Goal: Check status: Check status

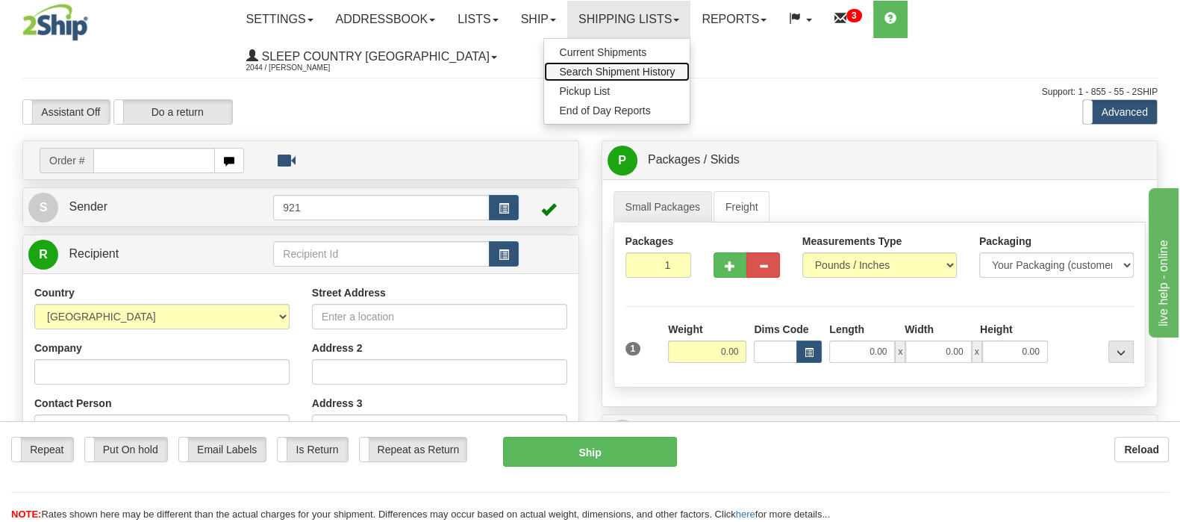
click at [675, 71] on span "Search Shipment History" at bounding box center [617, 72] width 116 height 12
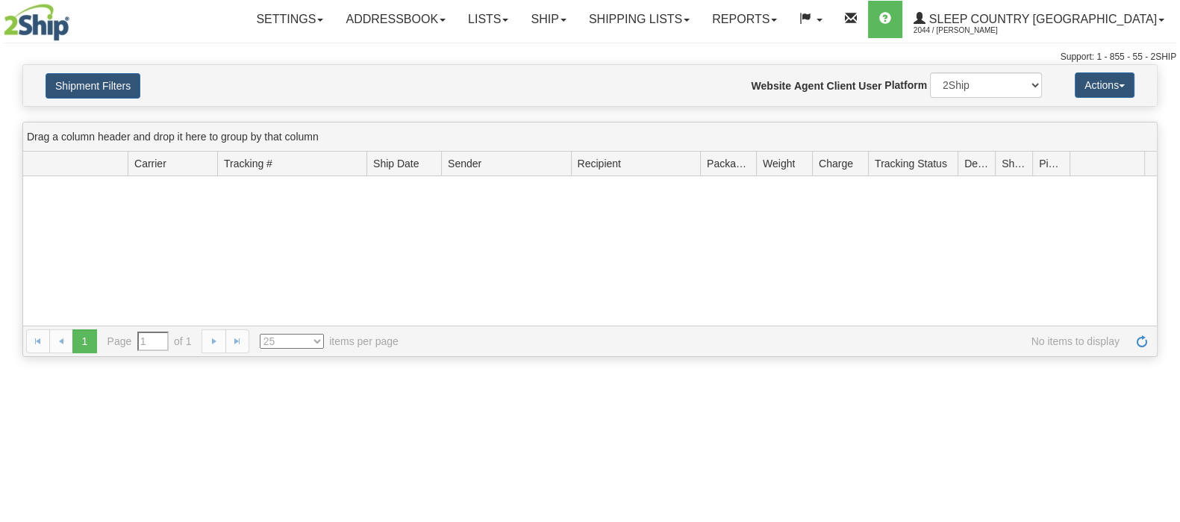
type input "From [DATE] To [DATE]"
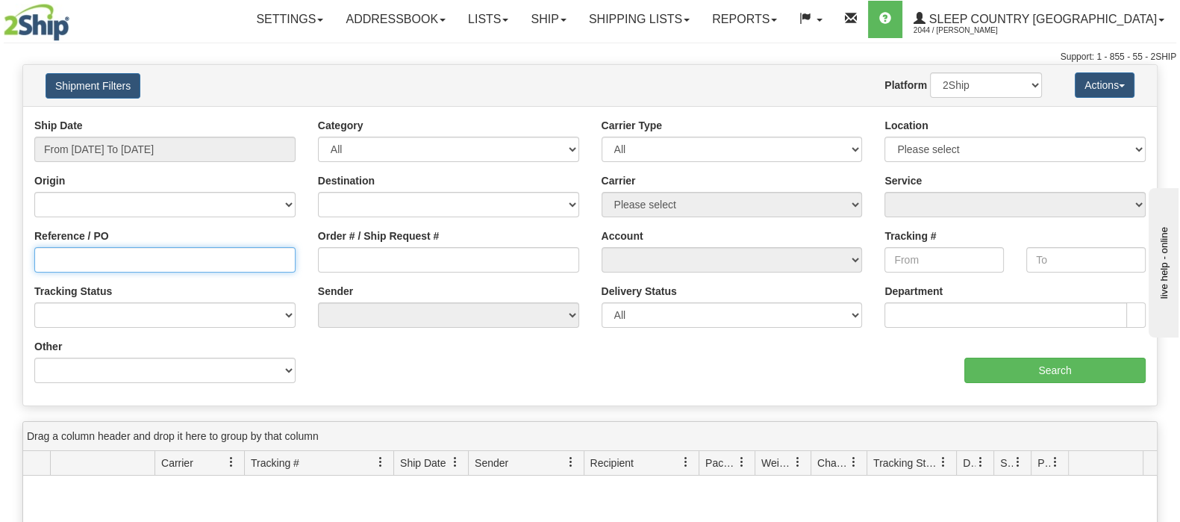
click at [66, 262] on input "Reference / PO" at bounding box center [164, 259] width 261 height 25
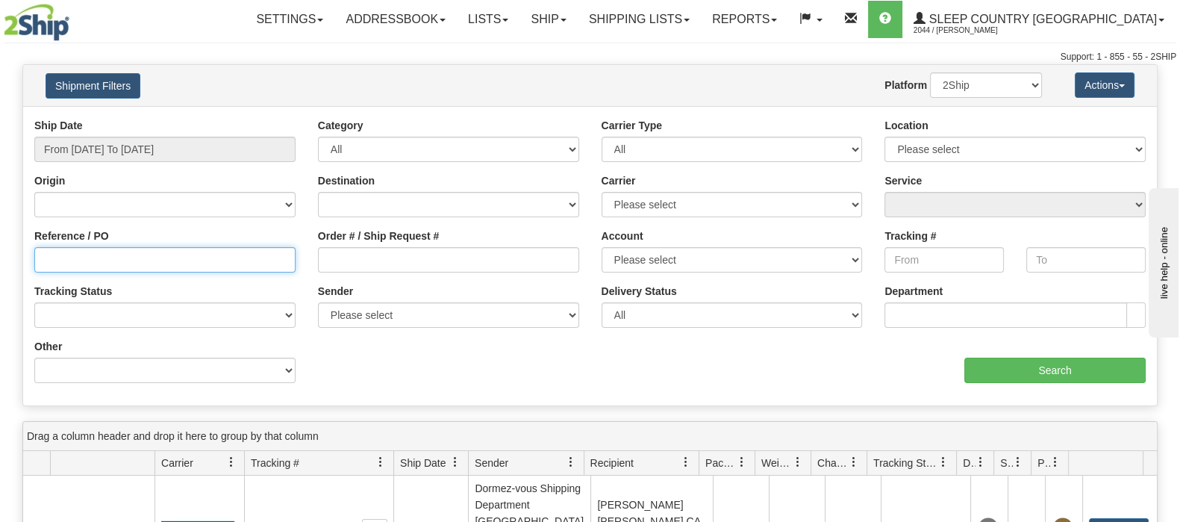
paste input "9000I050994"
type input "9000I050994"
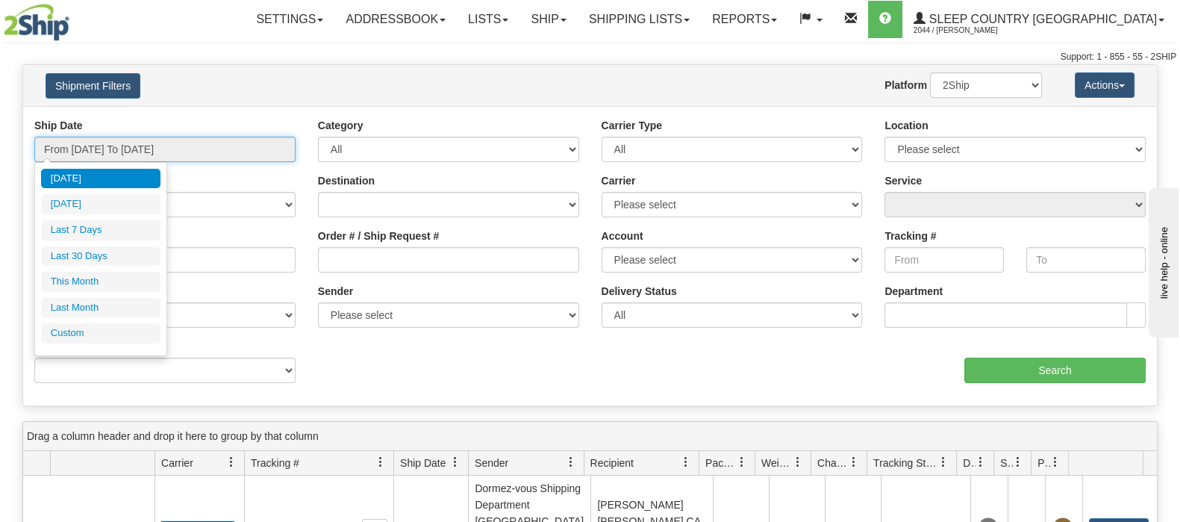
click at [108, 143] on input "From [DATE] To [DATE]" at bounding box center [164, 149] width 261 height 25
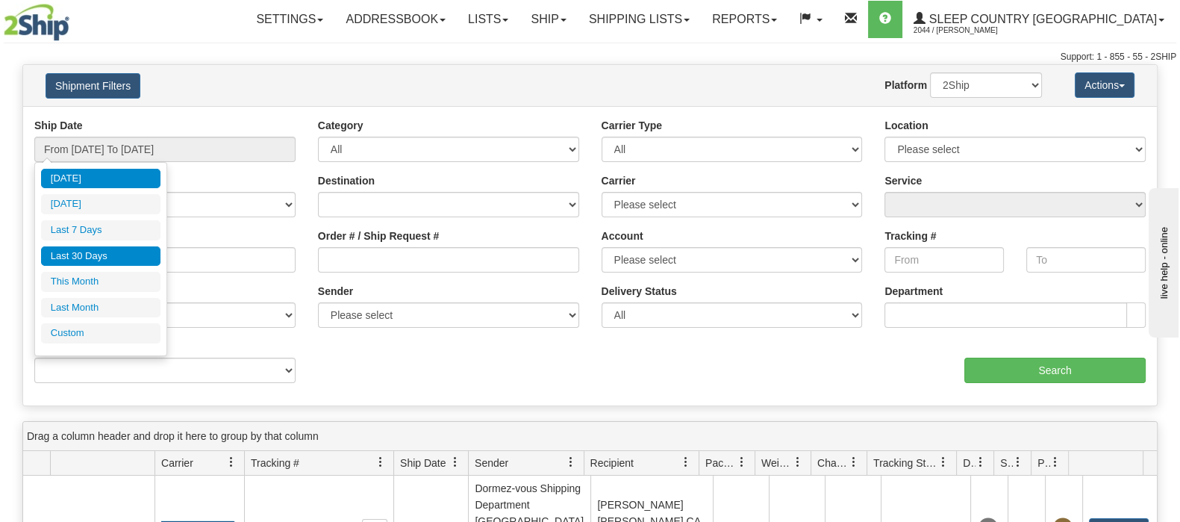
click at [92, 250] on li "Last 30 Days" at bounding box center [100, 256] width 119 height 20
type input "From 08/14/2025 To 09/12/2025"
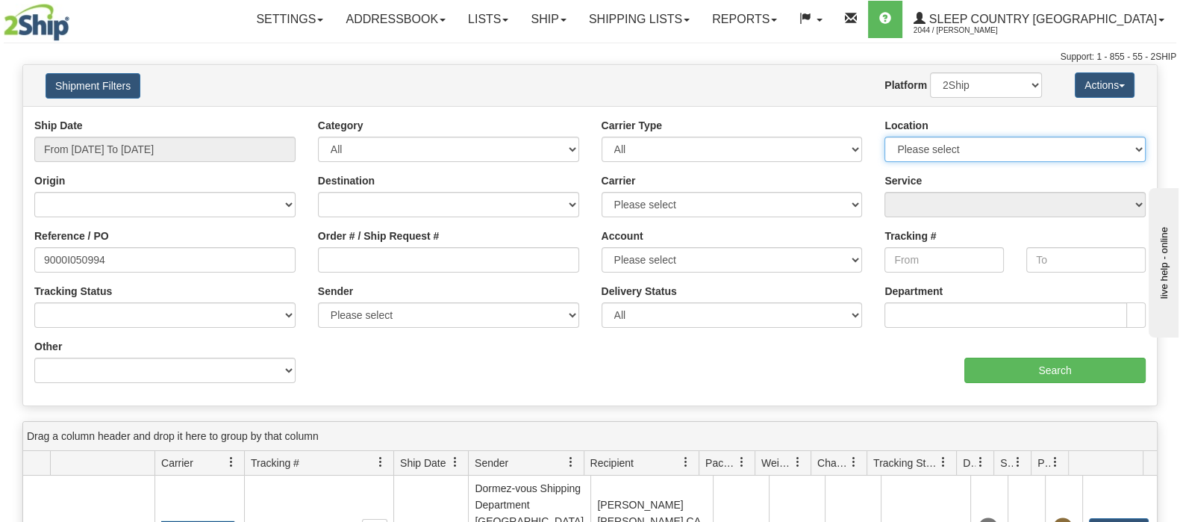
click at [999, 147] on select "Please select Old Toronto DC 921 922 93 94 97 390 915 916 98 902 95 96 90 91 92…" at bounding box center [1015, 149] width 261 height 25
click at [607, 81] on div "Website Agent Nothing selected Client User Platform 2Ship Imported" at bounding box center [637, 84] width 834 height 25
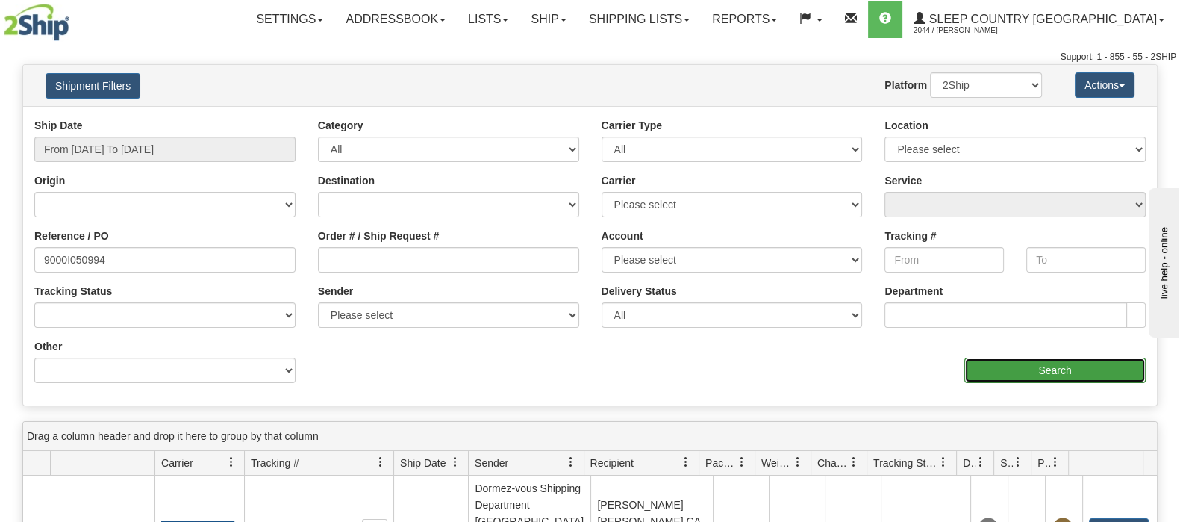
click at [1060, 367] on input "Search" at bounding box center [1055, 370] width 181 height 25
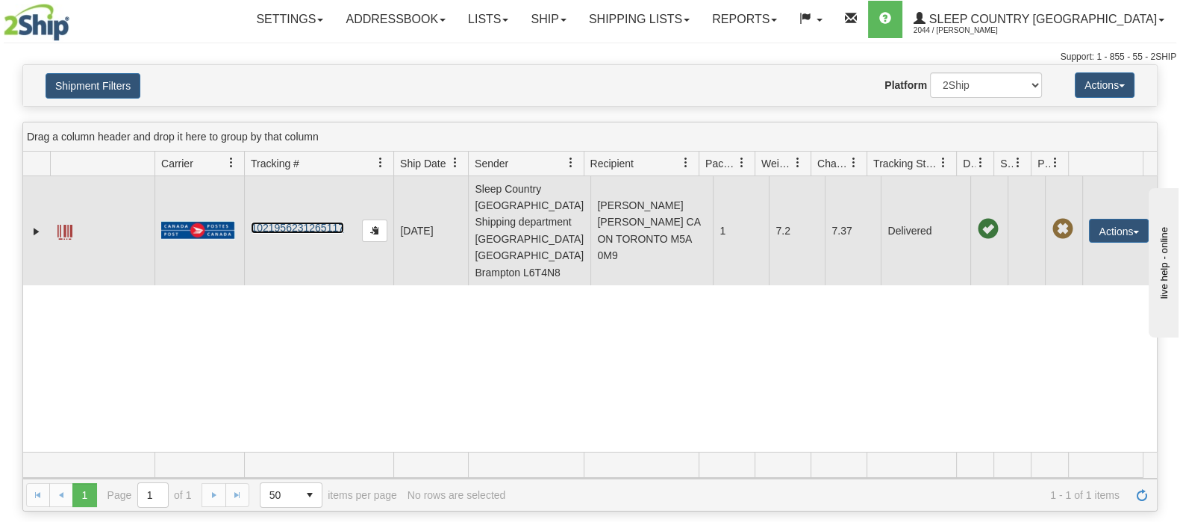
click at [302, 222] on link "1021956231265117" at bounding box center [297, 228] width 93 height 12
click at [63, 225] on span at bounding box center [64, 232] width 15 height 15
